Goal: Task Accomplishment & Management: Complete application form

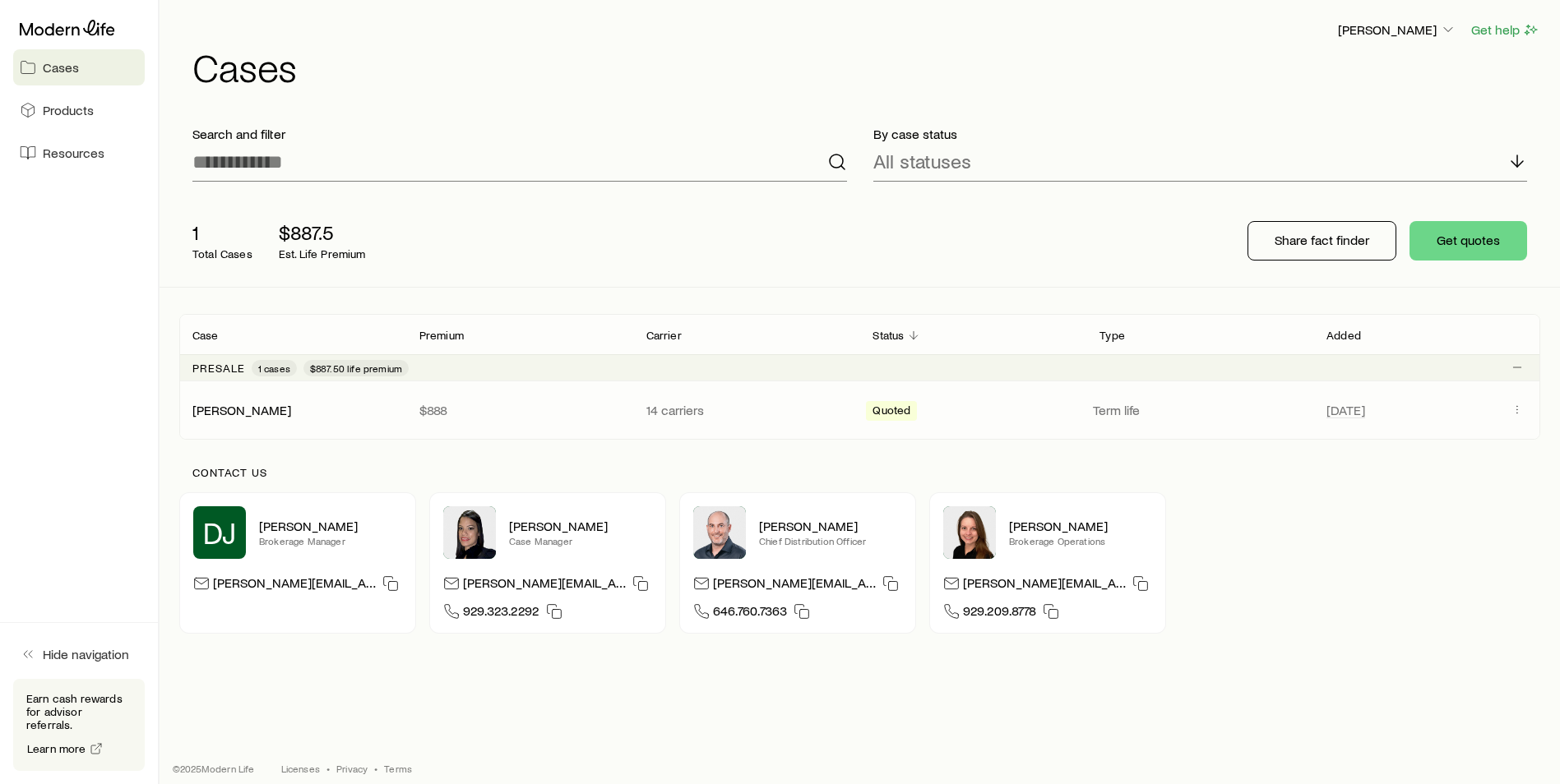
click at [498, 408] on p "$888" at bounding box center [519, 410] width 201 height 17
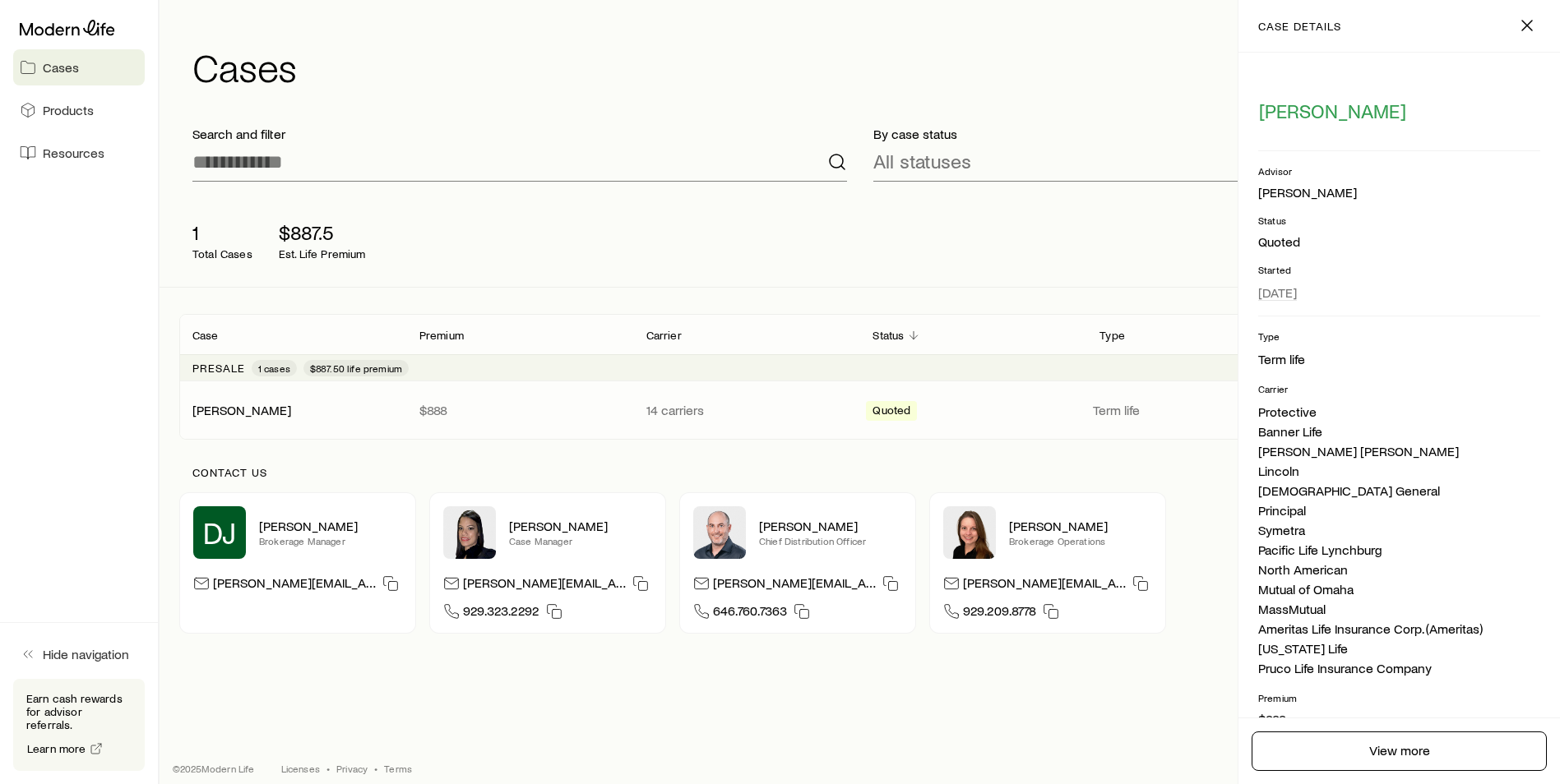
click at [553, 260] on div "1 Total Cases $887.5 Est. Life Premium" at bounding box center [442, 240] width 526 height 66
click at [752, 270] on div "1 Total Cases $887.5 Est. Life Premium Share fact finder Get quotes" at bounding box center [860, 240] width 1362 height 92
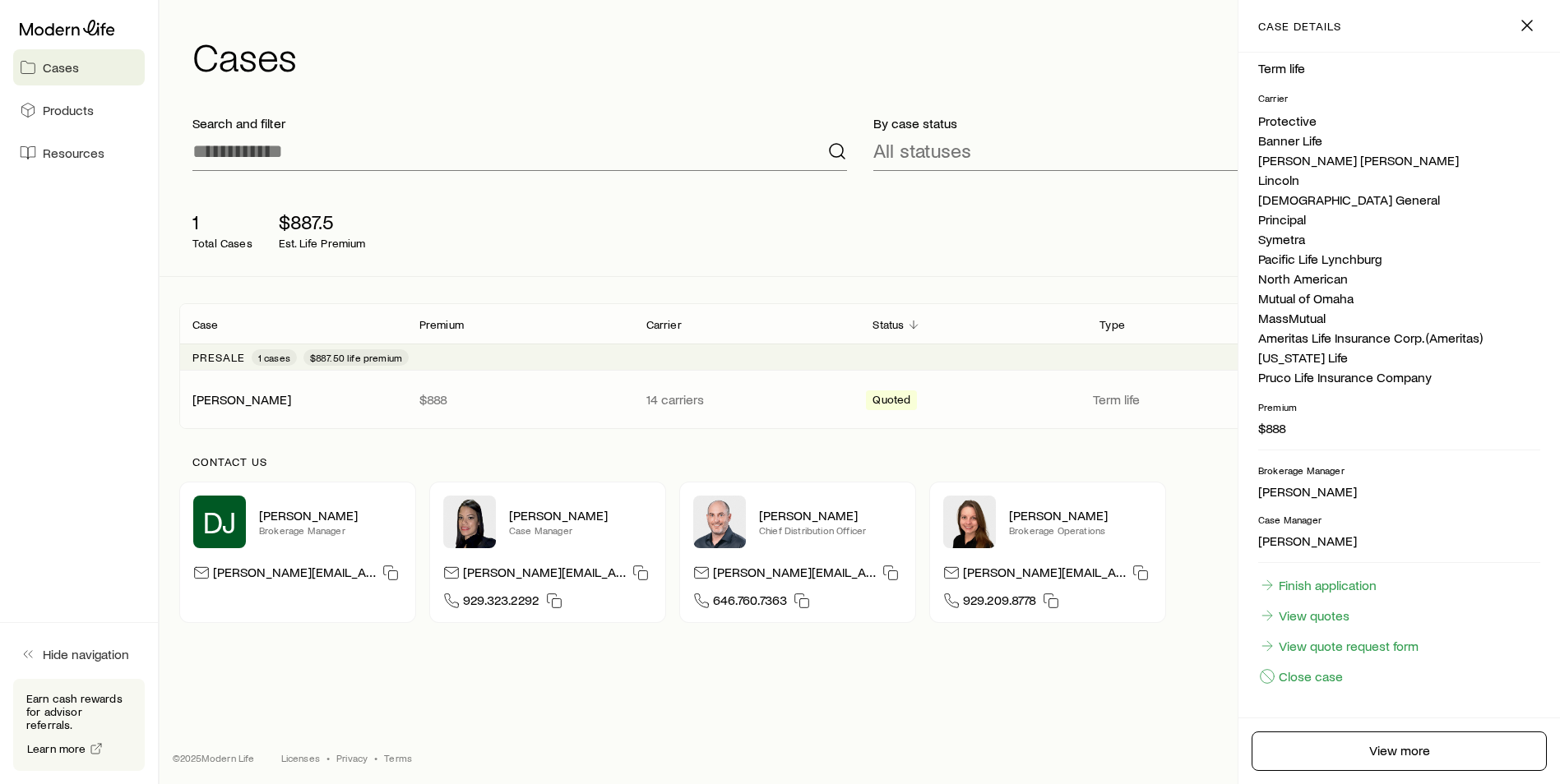
scroll to position [14, 0]
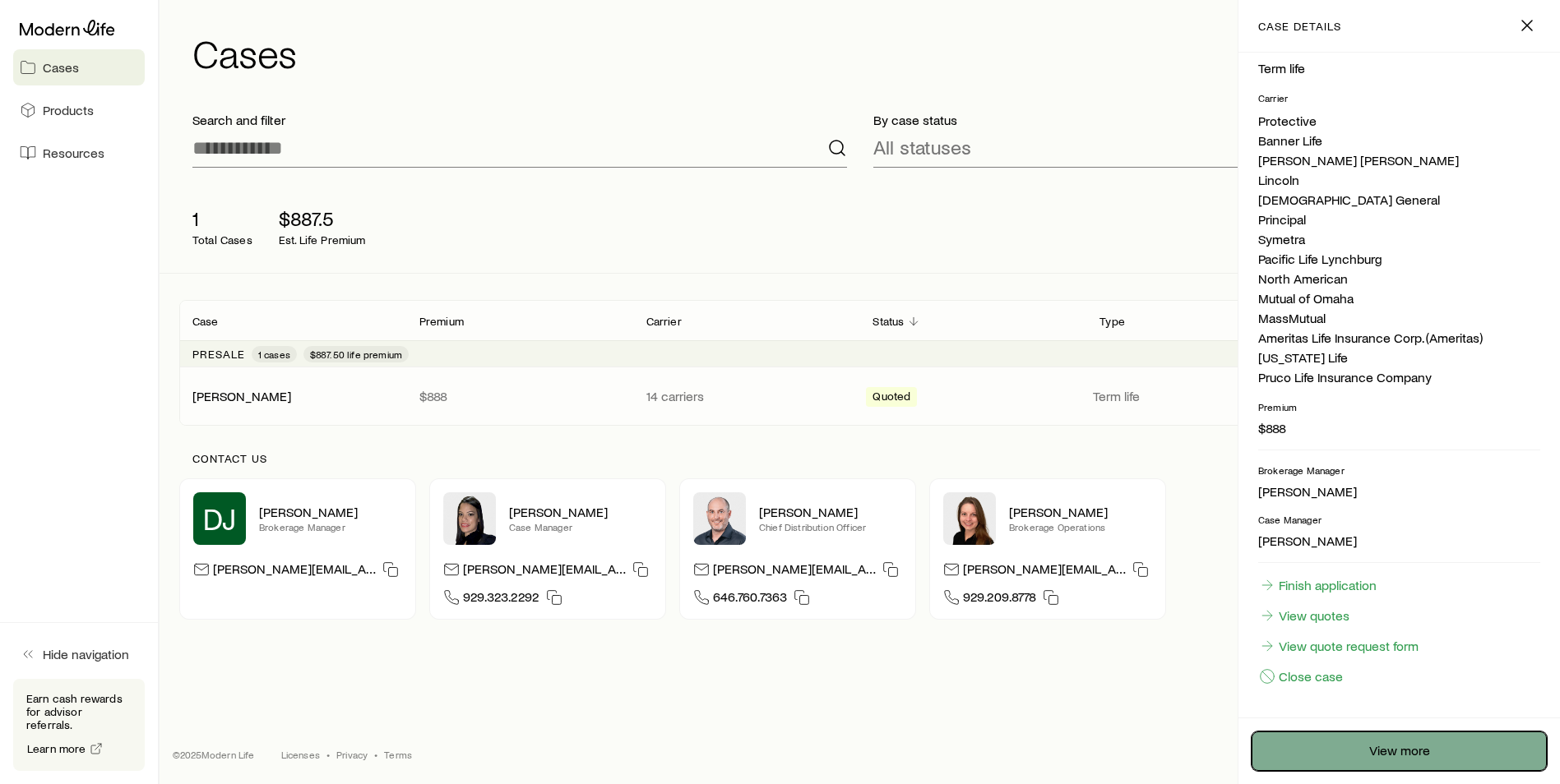
click at [1433, 748] on link "View more" at bounding box center [1399, 751] width 296 height 39
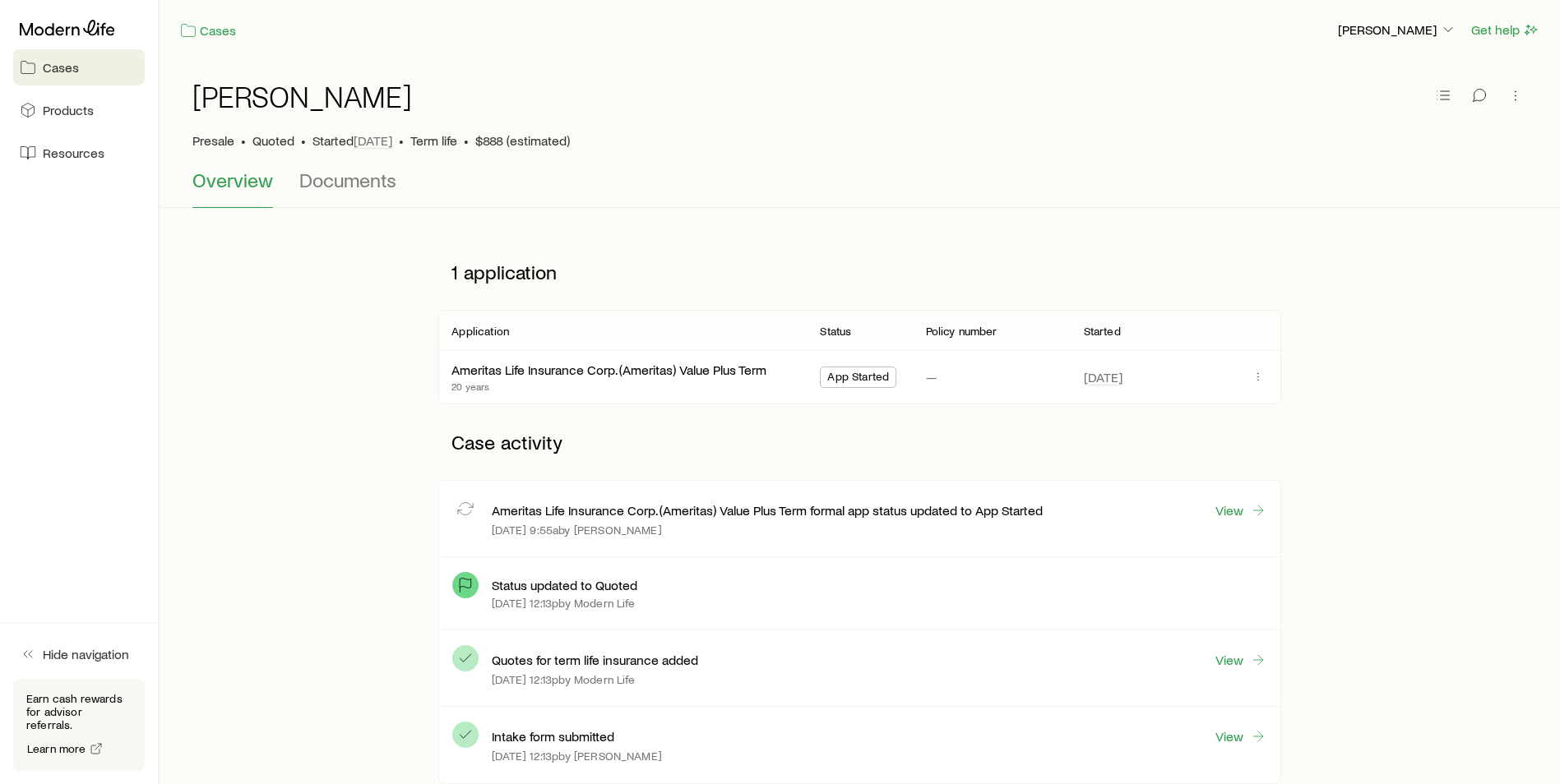
click at [876, 377] on span "App Started" at bounding box center [858, 379] width 61 height 18
click at [671, 371] on link "Ameritas Life Insurance Corp. (Ameritas) Value Plus Term" at bounding box center [610, 368] width 315 height 16
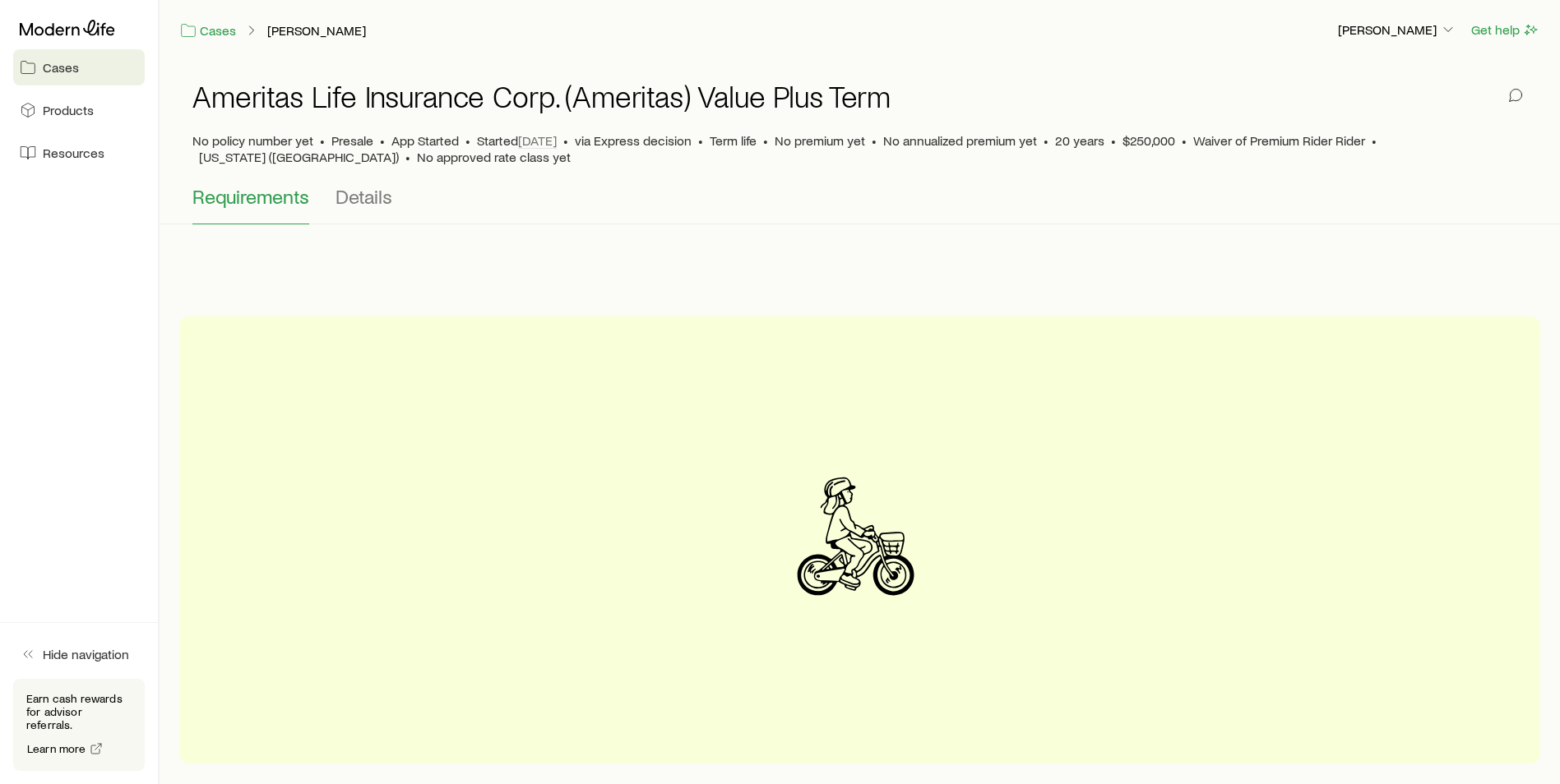
click at [870, 535] on icon at bounding box center [860, 539] width 273 height 273
click at [372, 209] on button "Details" at bounding box center [364, 204] width 57 height 39
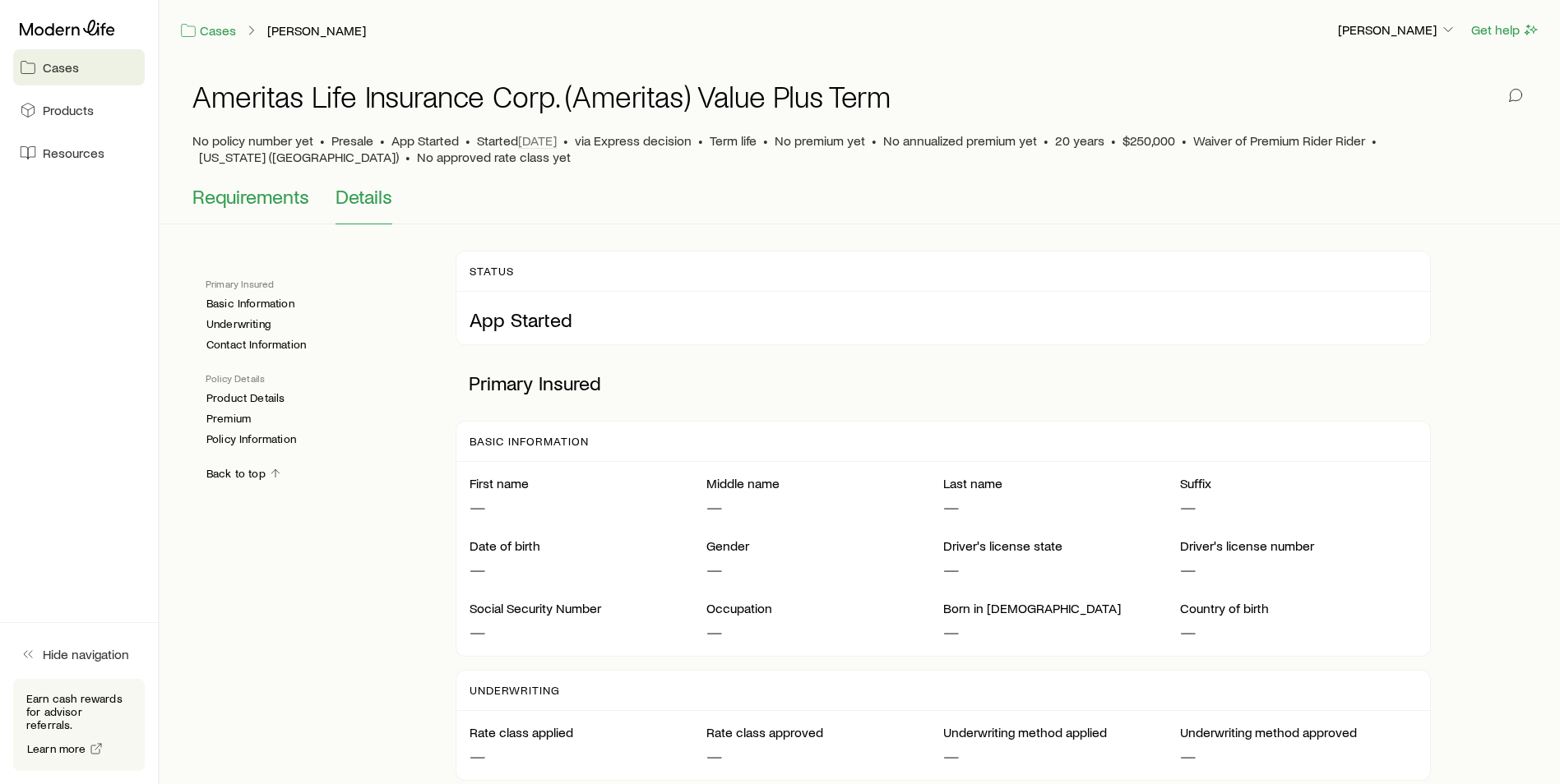
click at [254, 189] on span "Requirements" at bounding box center [250, 196] width 117 height 23
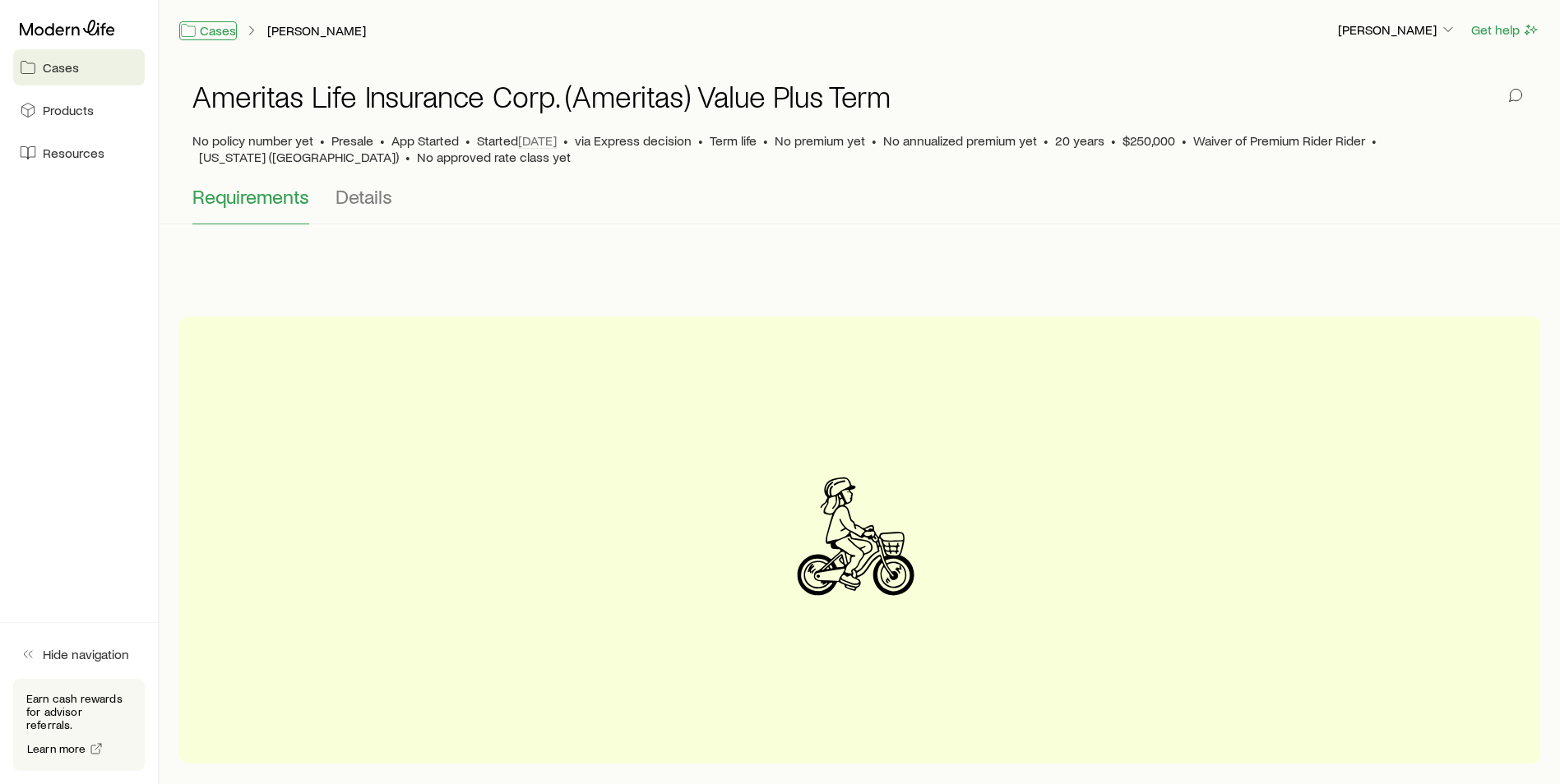
click at [221, 31] on link "Cases" at bounding box center [208, 31] width 58 height 19
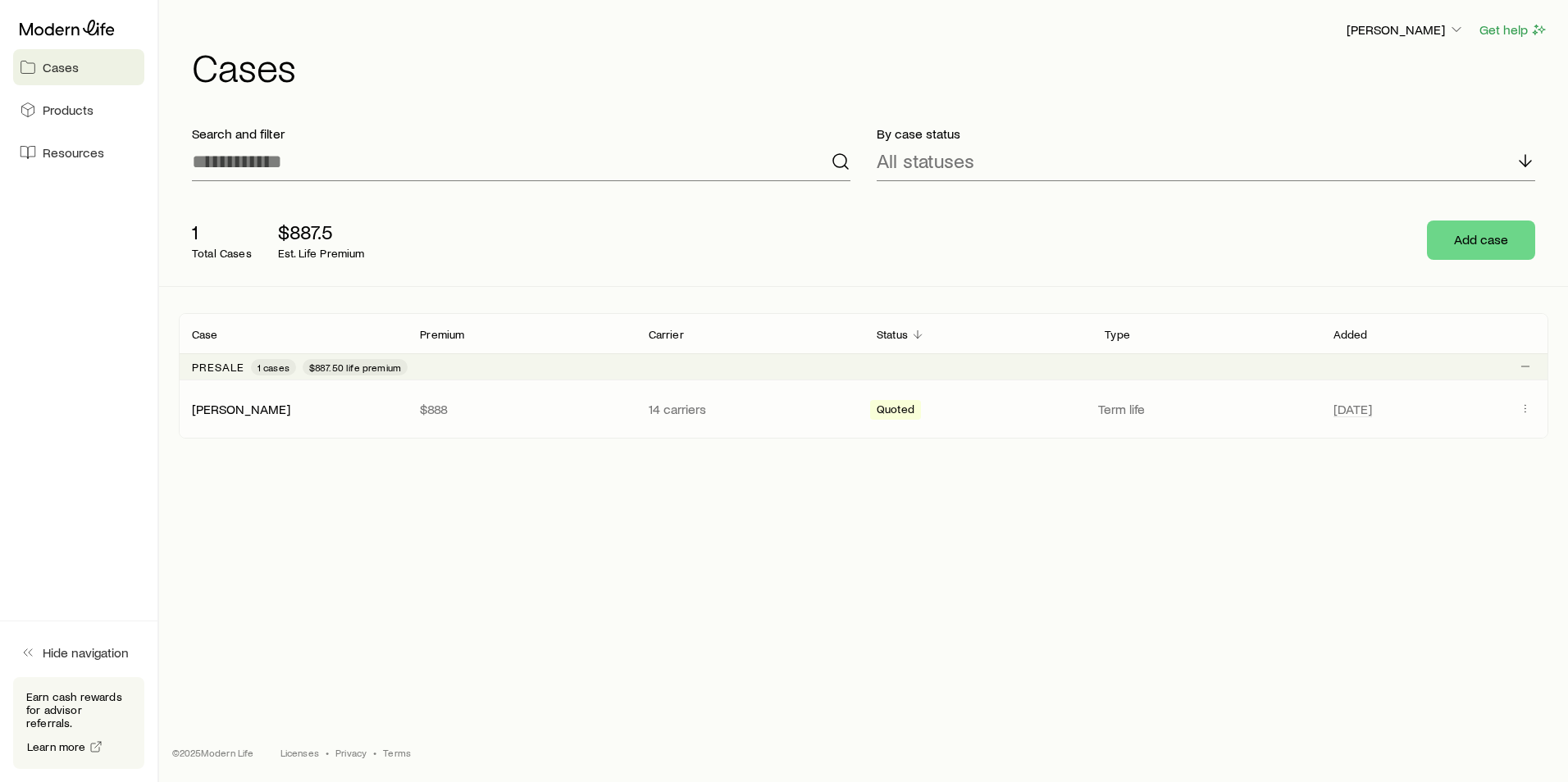
click at [805, 409] on p "14 carriers" at bounding box center [749, 408] width 202 height 17
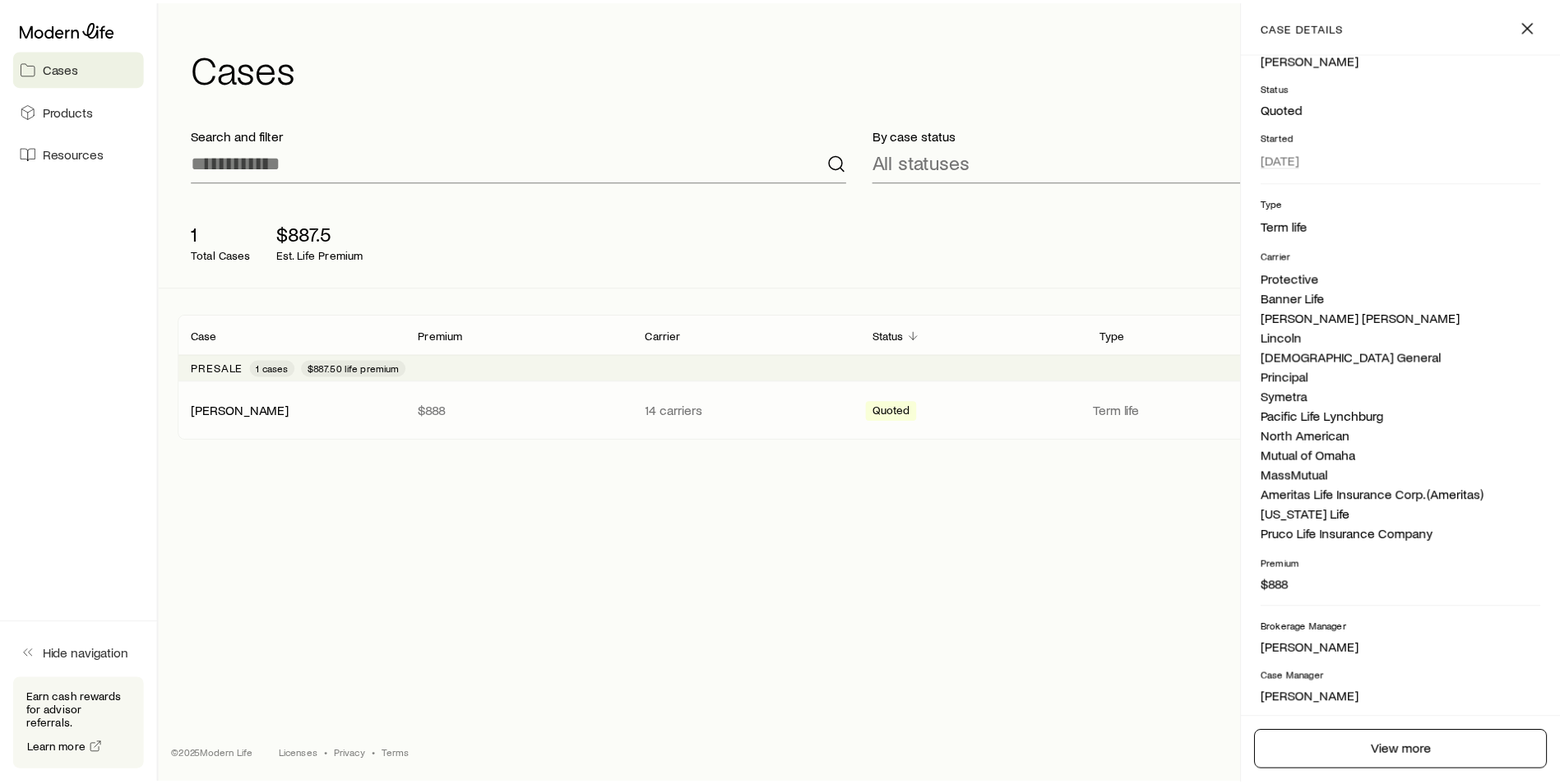
scroll to position [291, 0]
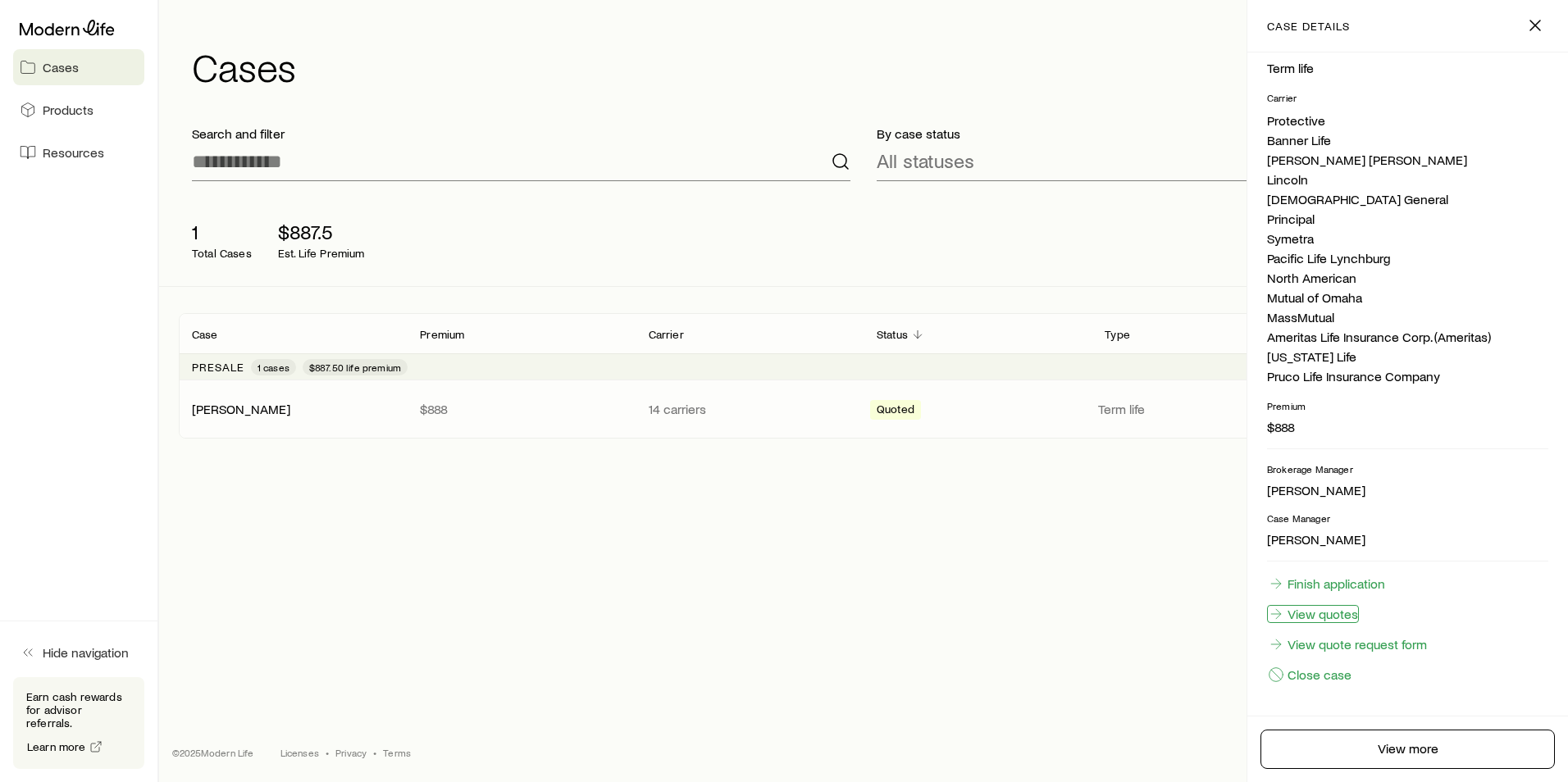
click at [1345, 613] on link "View quotes" at bounding box center [1312, 614] width 92 height 18
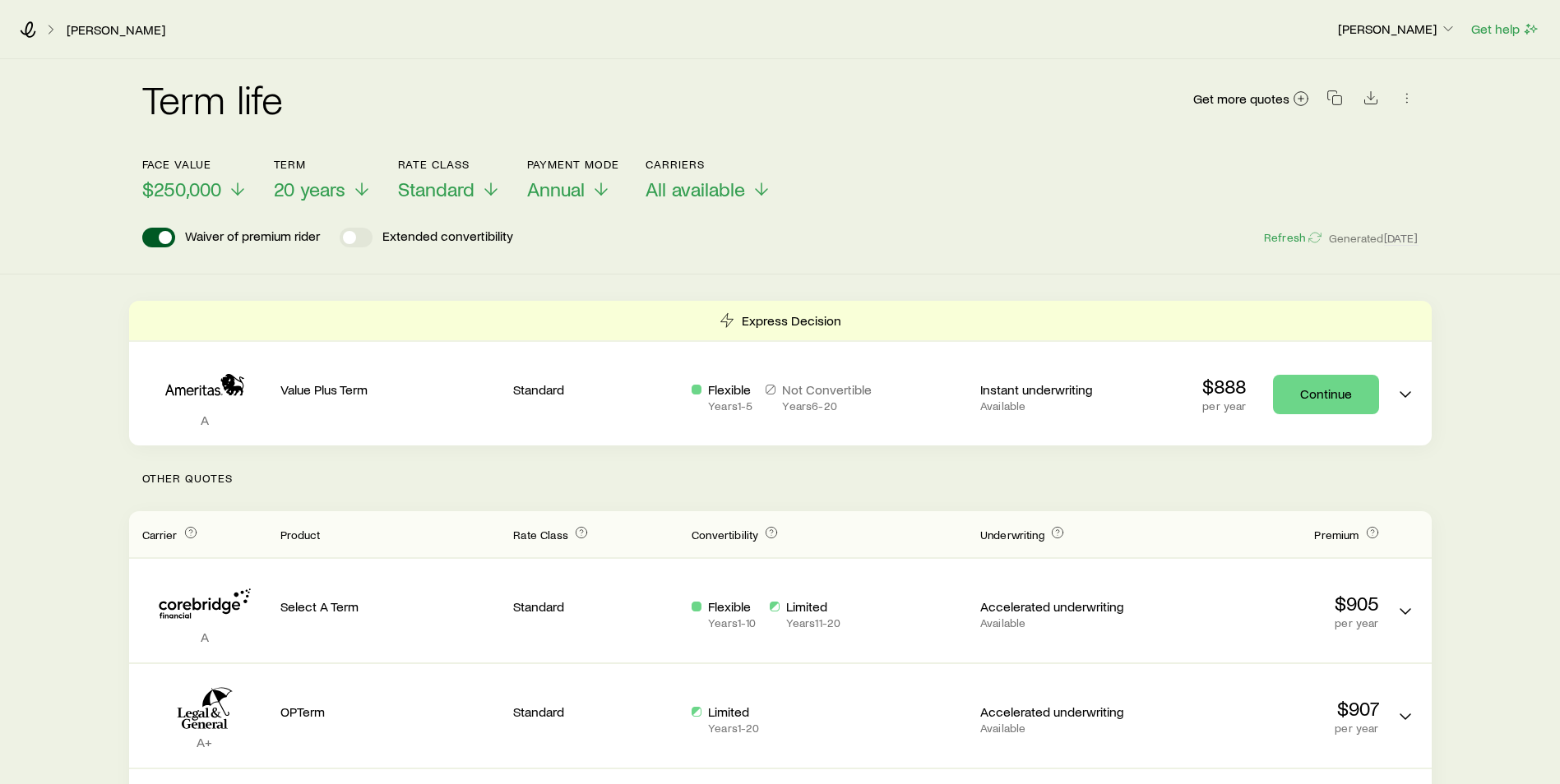
click at [30, 39] on div "Doughterty, James Charles Blachford Get help" at bounding box center [780, 30] width 1560 height 60
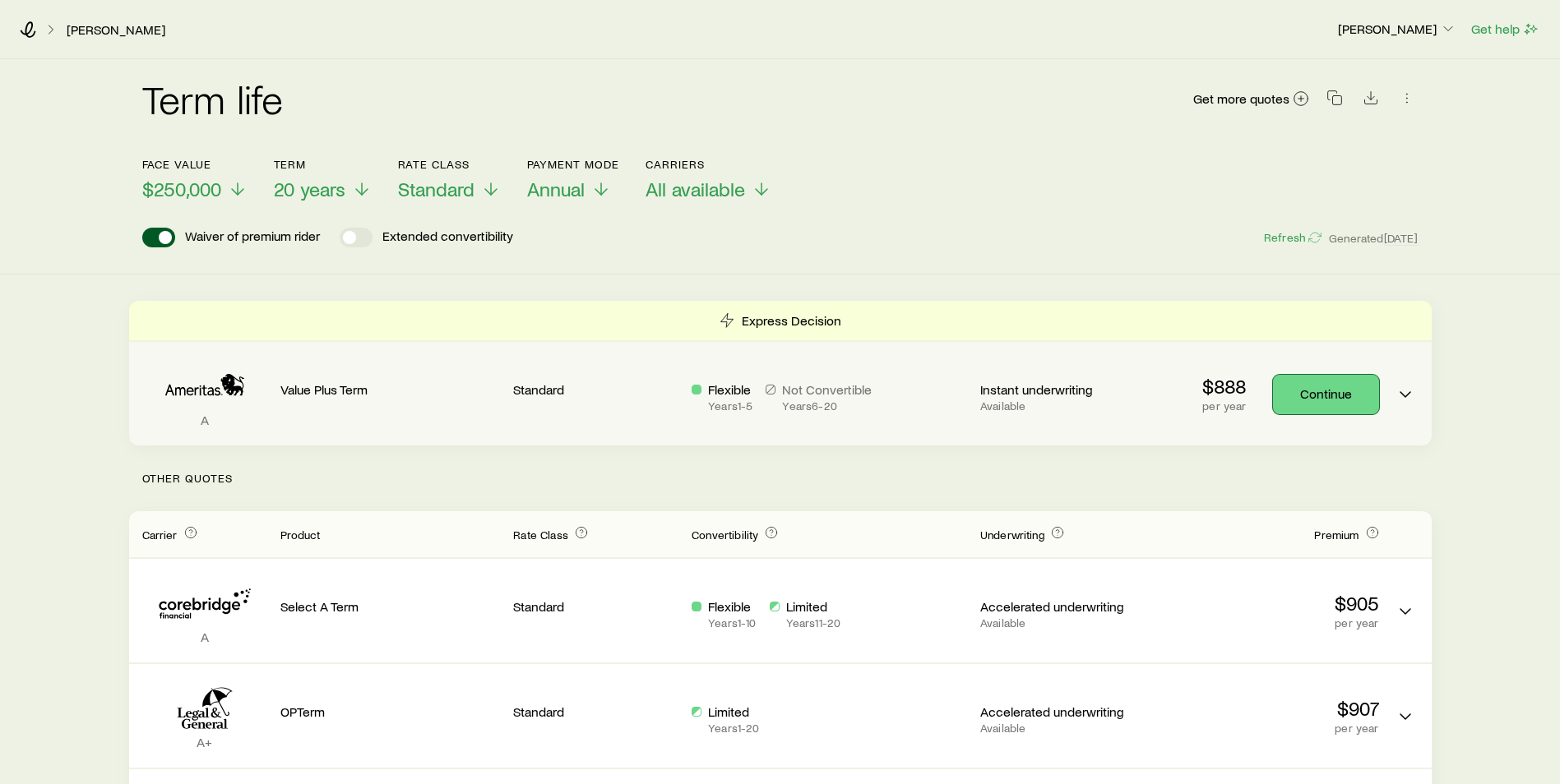
click at [1323, 403] on link "Continue" at bounding box center [1326, 395] width 106 height 39
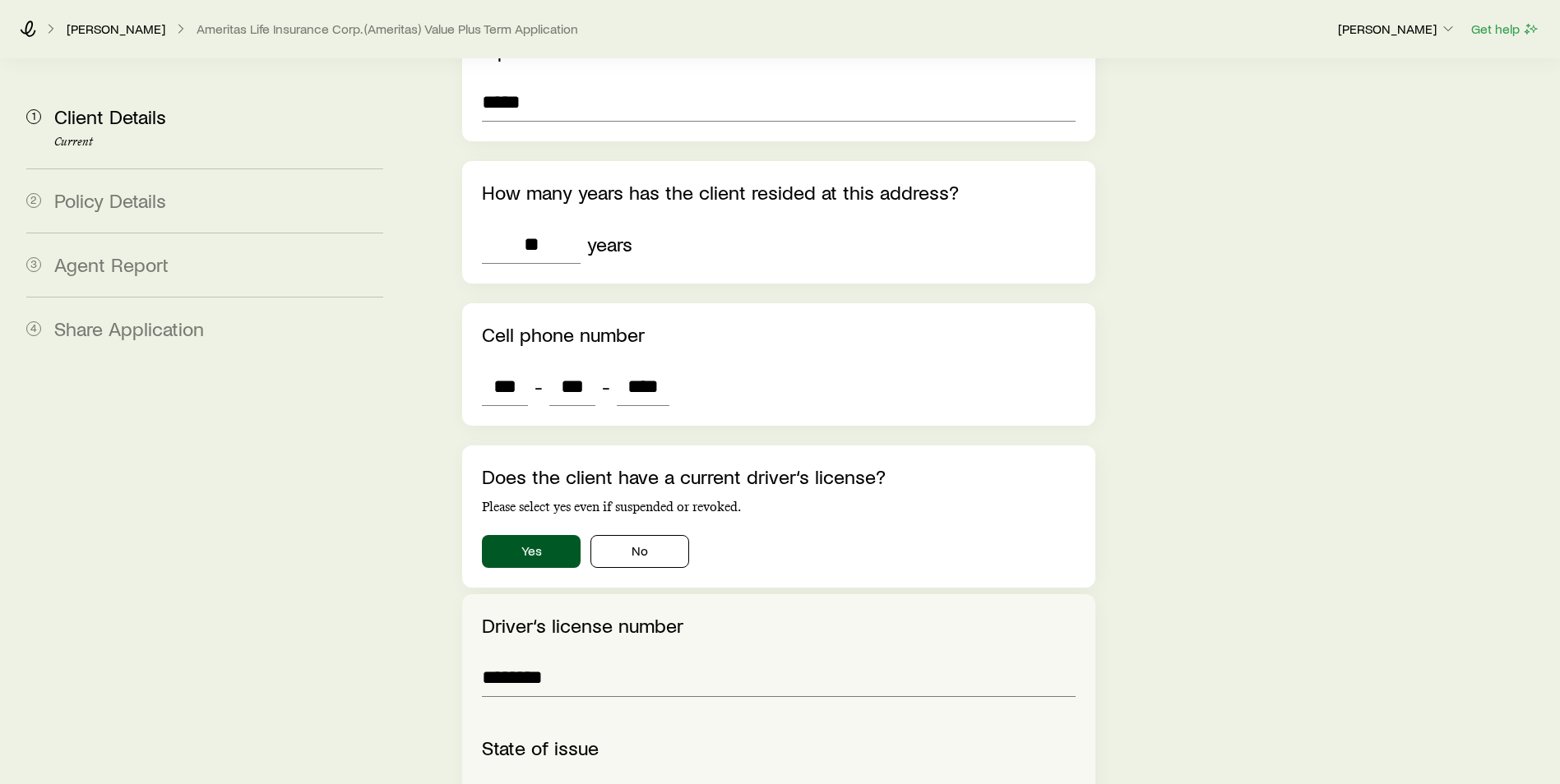
scroll to position [1973, 0]
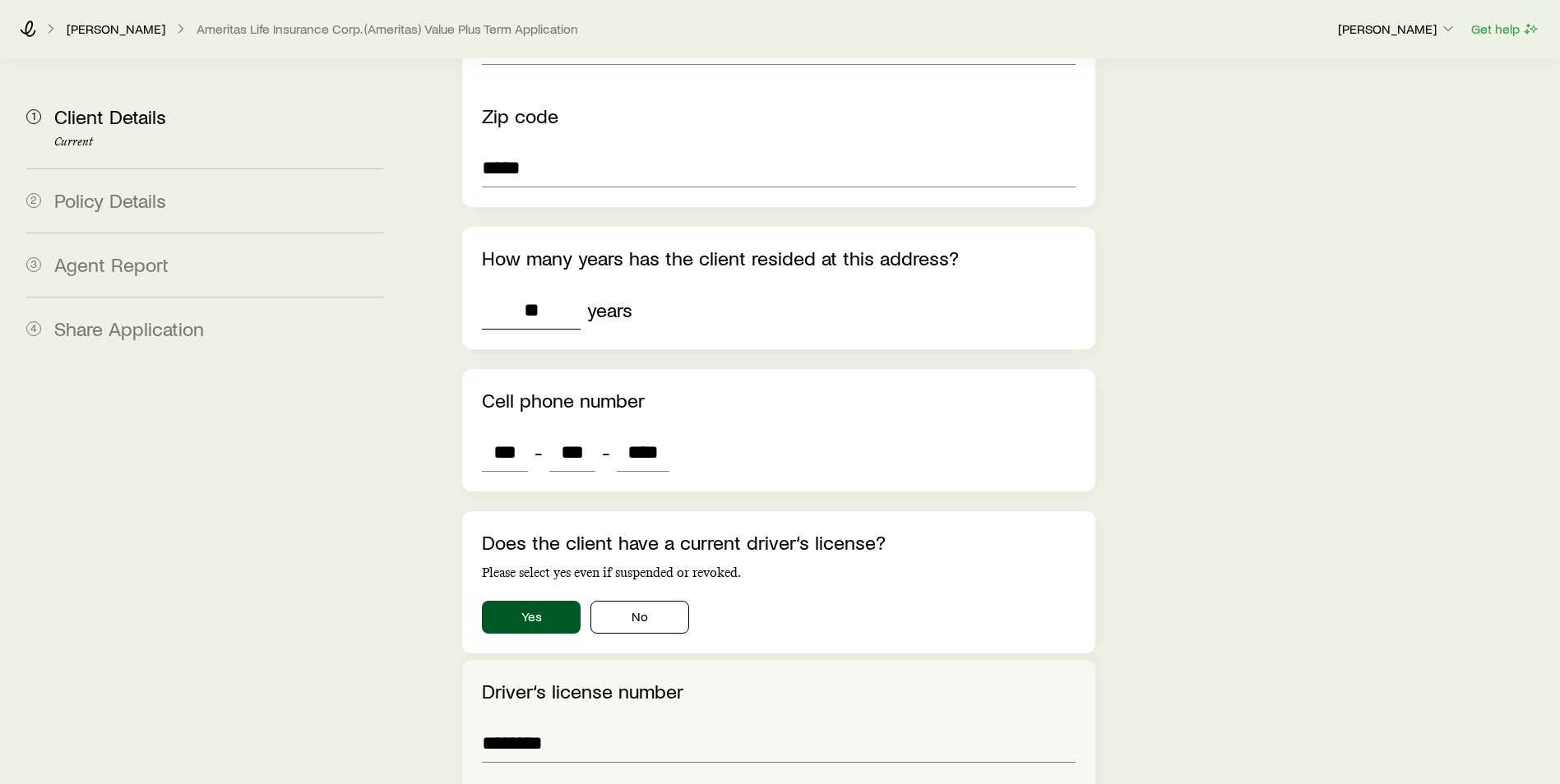
drag, startPoint x: 553, startPoint y: 268, endPoint x: 494, endPoint y: 256, distance: 60.2
click at [494, 290] on input "**" at bounding box center [531, 310] width 99 height 39
type input "*"
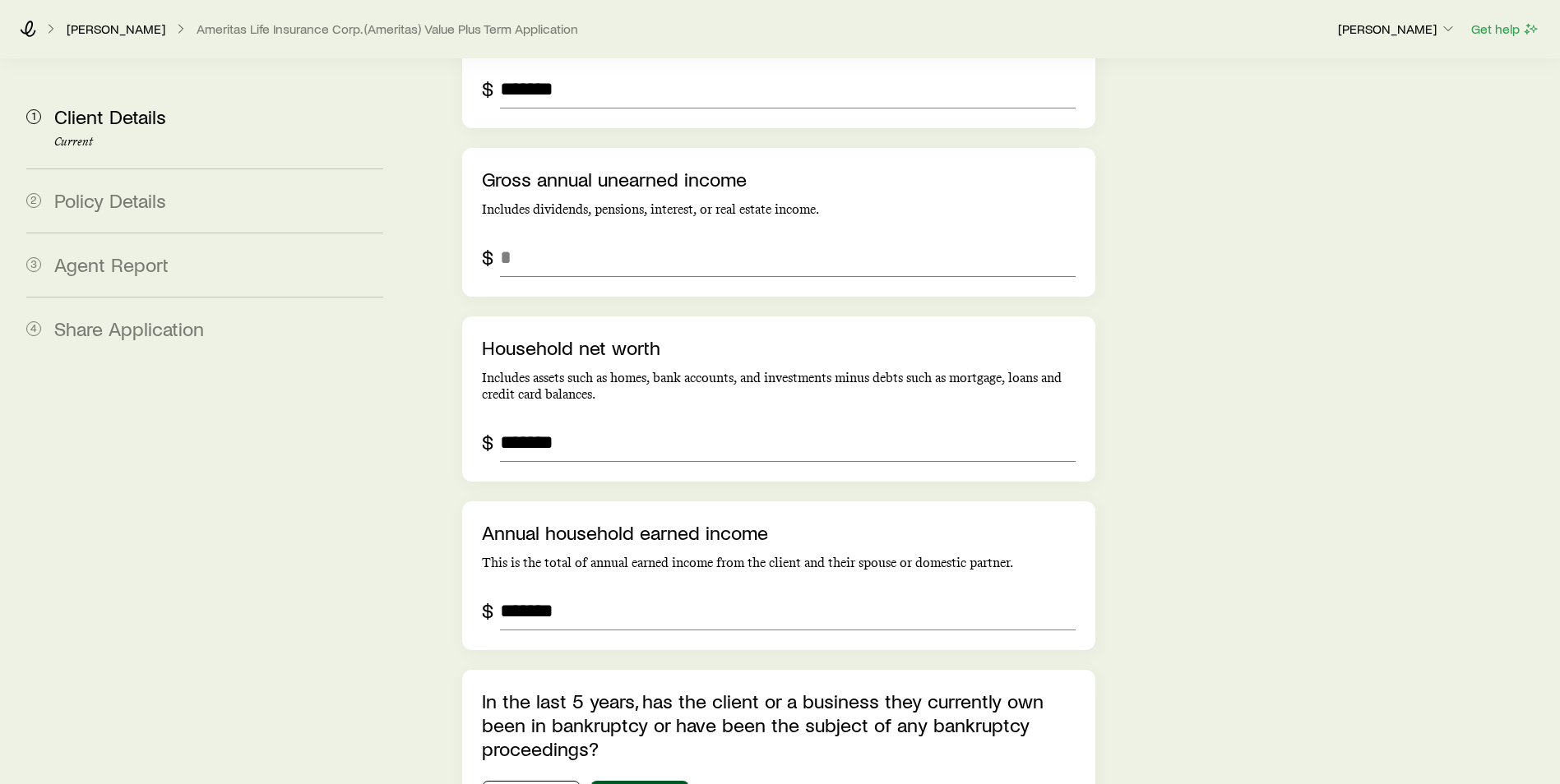
scroll to position [4193, 0]
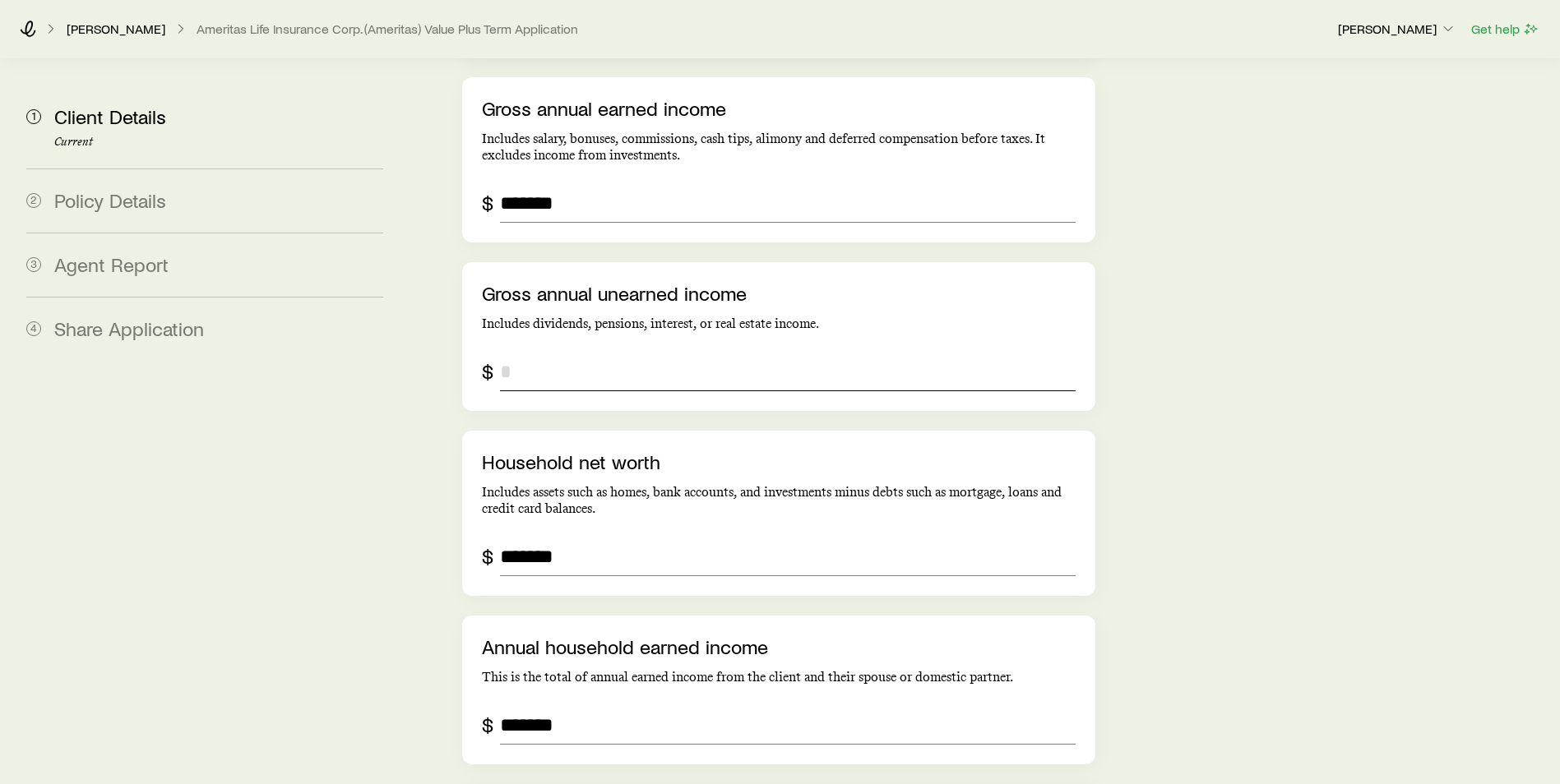
click at [807, 352] on input "grossAnnualUnearnedIncome" at bounding box center [788, 371] width 576 height 39
type input "*"
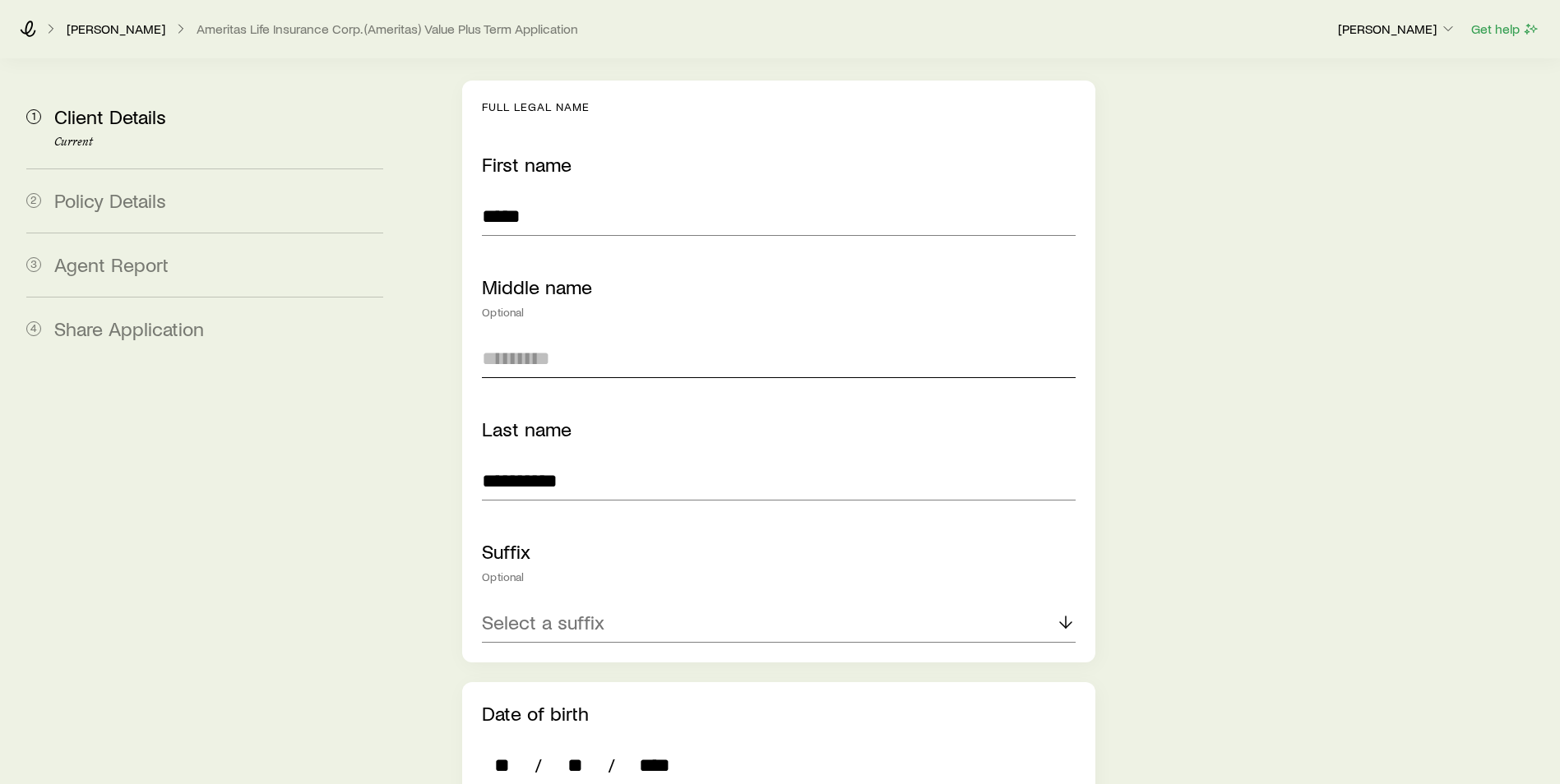
scroll to position [0, 0]
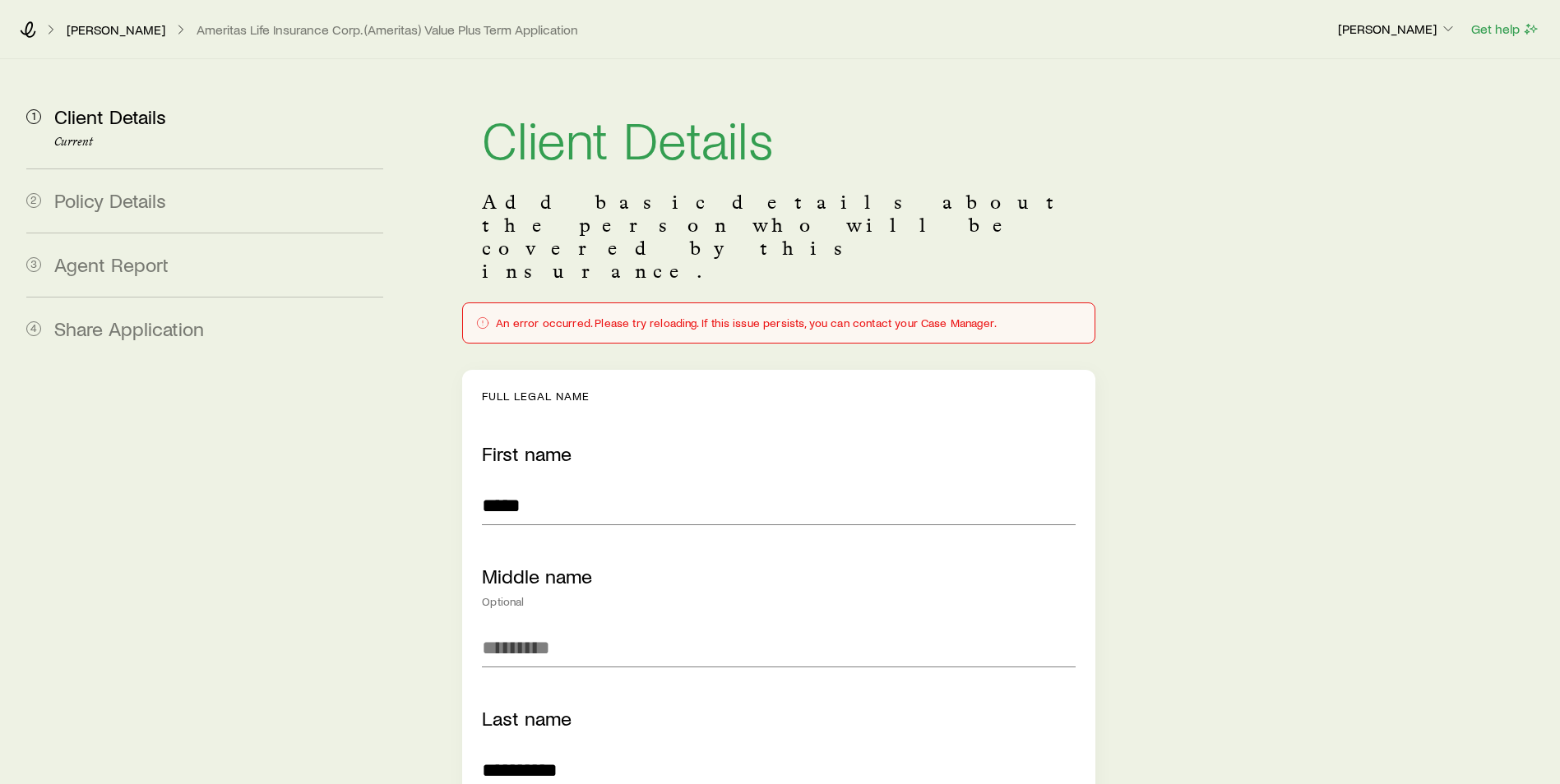
click at [41, 30] on div "[PERSON_NAME] Ameritas Life Insurance Corp. (Ameritas) Value Plus Term Applicat…" at bounding box center [672, 29] width 1305 height 17
click at [29, 28] on icon at bounding box center [28, 29] width 17 height 17
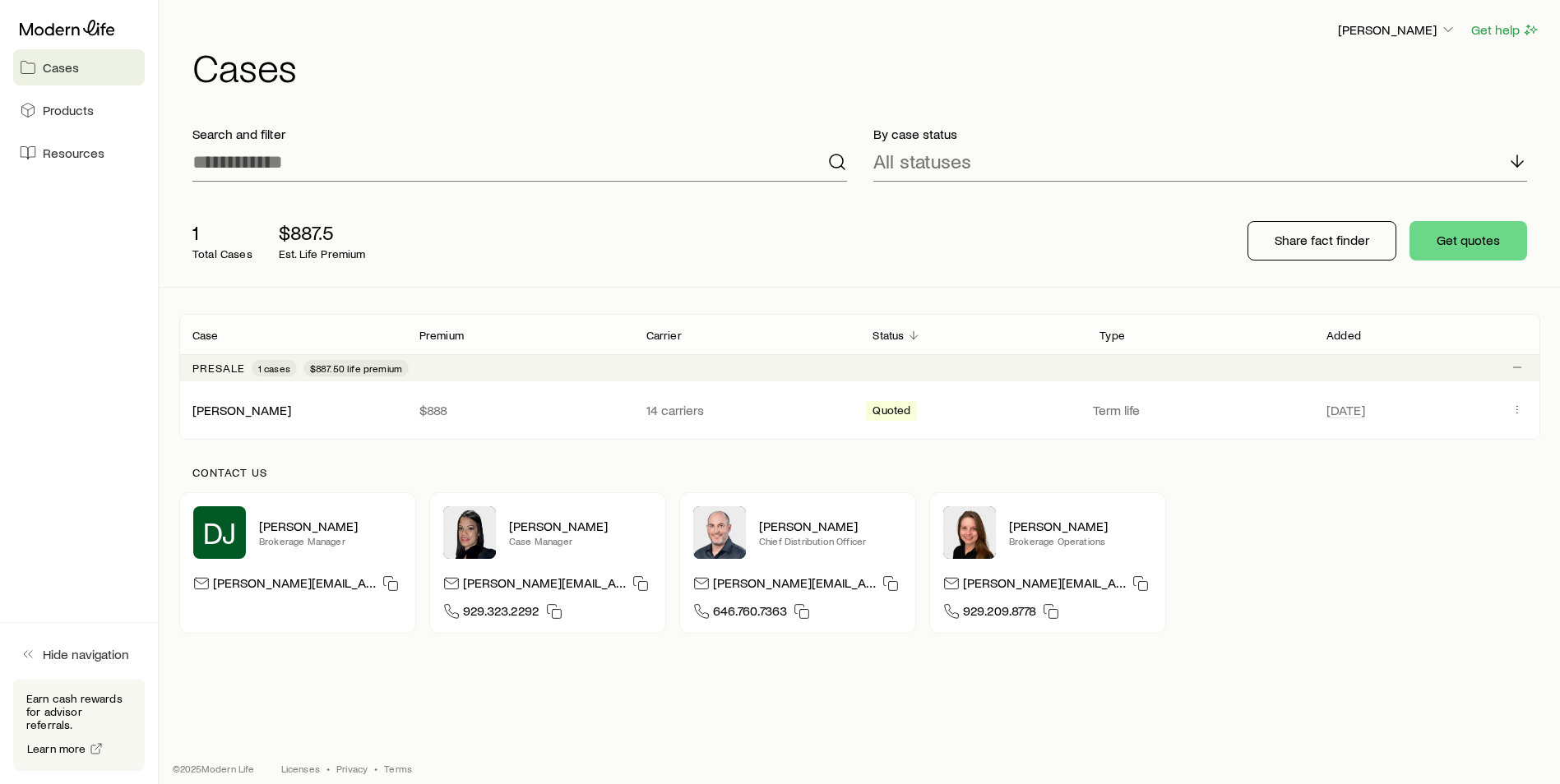
scroll to position [14, 0]
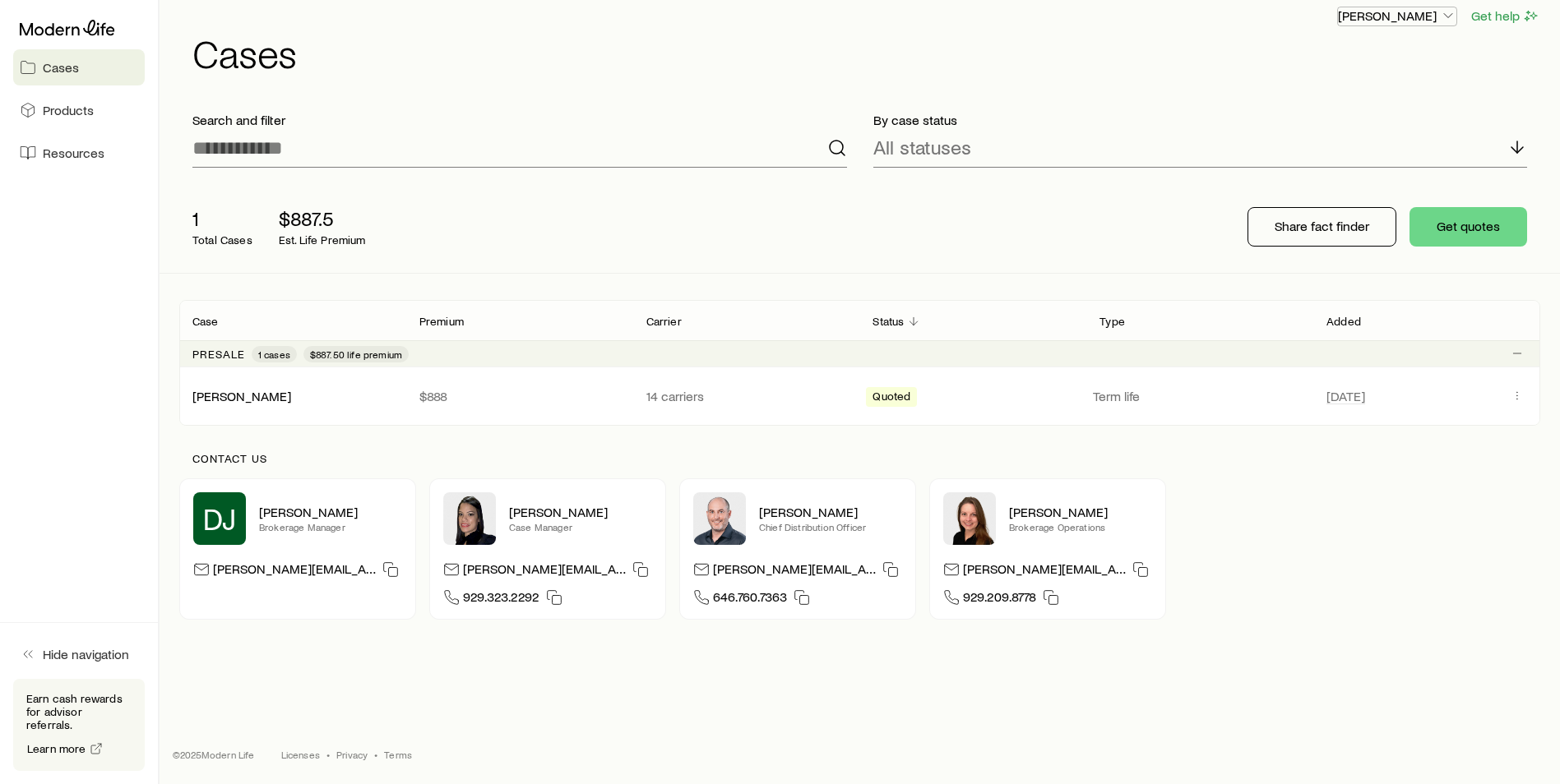
click at [1412, 19] on p "[PERSON_NAME]" at bounding box center [1397, 15] width 118 height 17
click at [1336, 149] on span "Sign out" at bounding box center [1320, 147] width 46 height 17
